Goal: Task Accomplishment & Management: Use online tool/utility

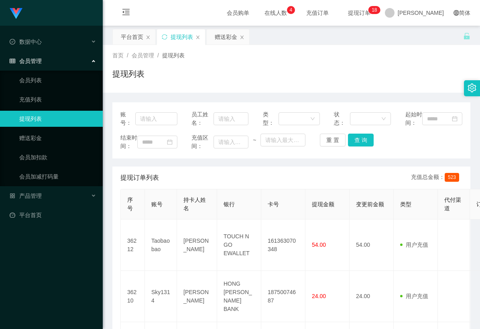
click at [219, 37] on div "赠送彩金" at bounding box center [226, 36] width 22 height 15
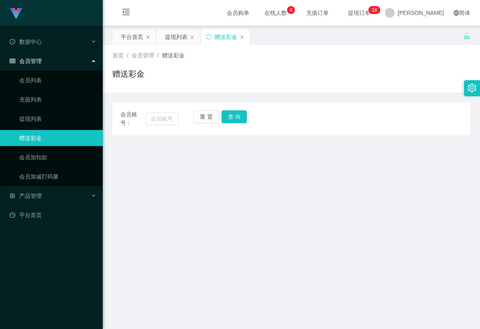
click at [180, 116] on div "会员账号： 重 置 查 询" at bounding box center [291, 118] width 358 height 17
click at [164, 118] on input "text" at bounding box center [162, 118] width 33 height 13
paste input "YF"
type input "YF"
click at [238, 111] on button "查 询" at bounding box center [234, 116] width 26 height 13
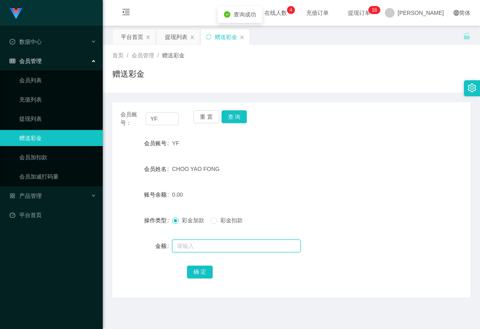
click at [193, 244] on input "text" at bounding box center [236, 245] width 128 height 13
type input "10"
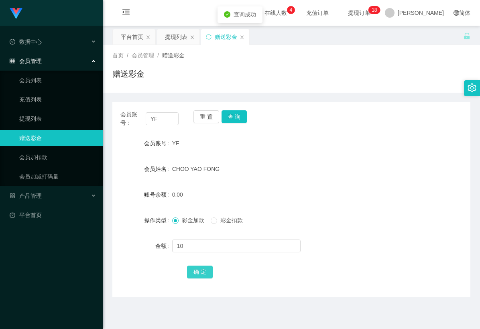
drag, startPoint x: 197, startPoint y: 276, endPoint x: 198, endPoint y: 270, distance: 6.1
click at [197, 274] on button "确 定" at bounding box center [200, 271] width 26 height 13
drag, startPoint x: 349, startPoint y: 253, endPoint x: 476, endPoint y: 183, distance: 144.7
click at [350, 251] on div at bounding box center [276, 246] width 209 height 16
